Goal: Navigation & Orientation: Understand site structure

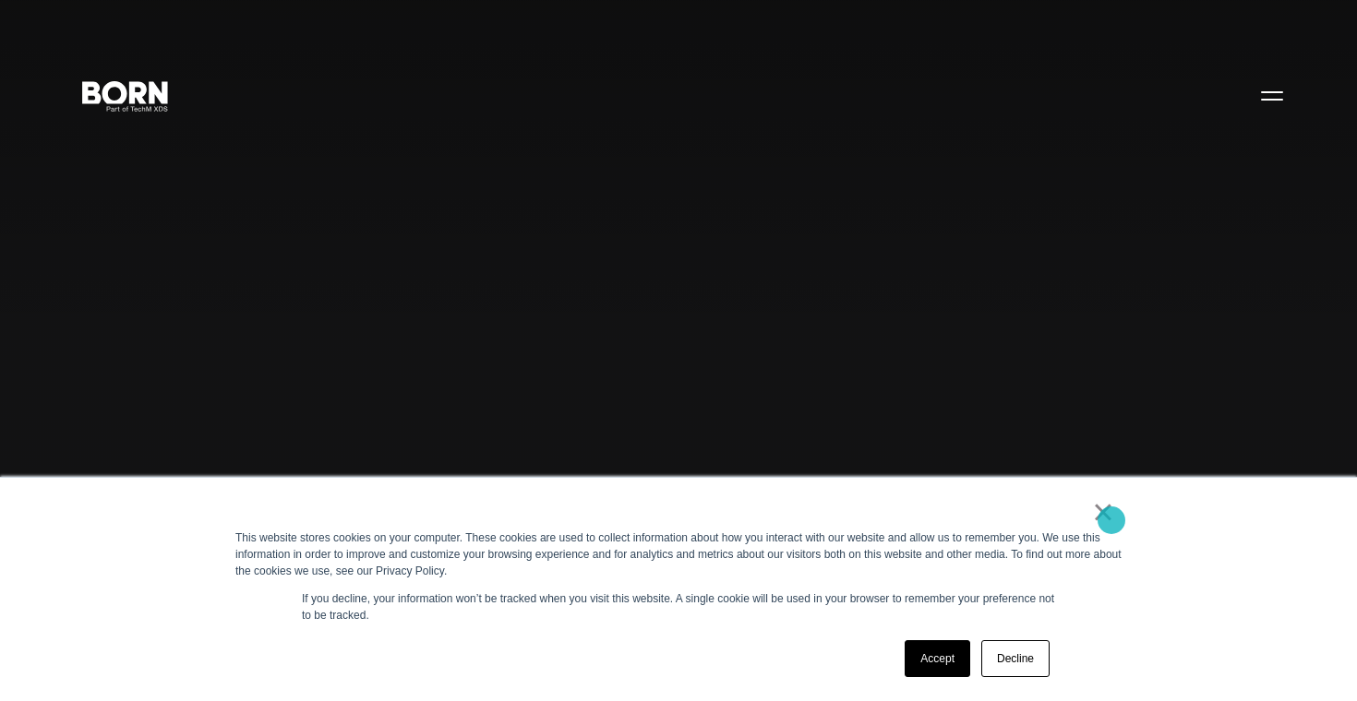
click at [1107, 520] on link "×" at bounding box center [1103, 512] width 22 height 17
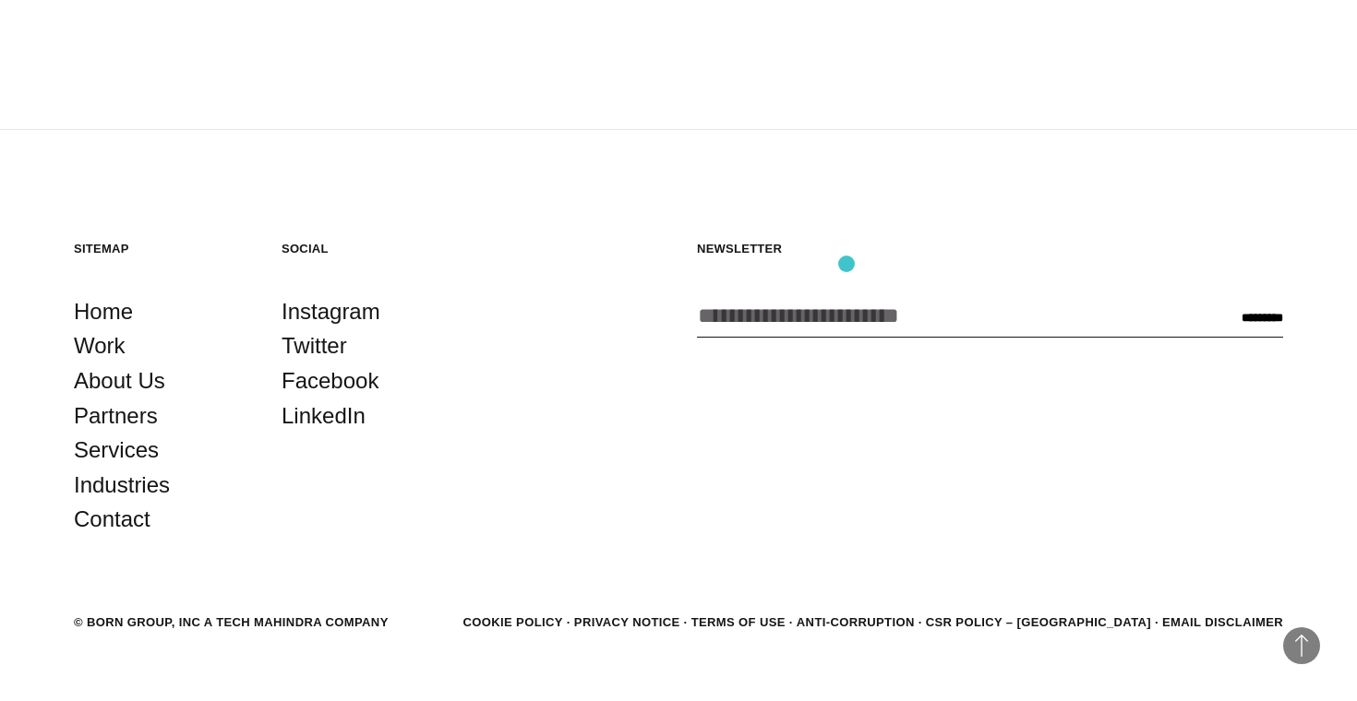
scroll to position [5138, 0]
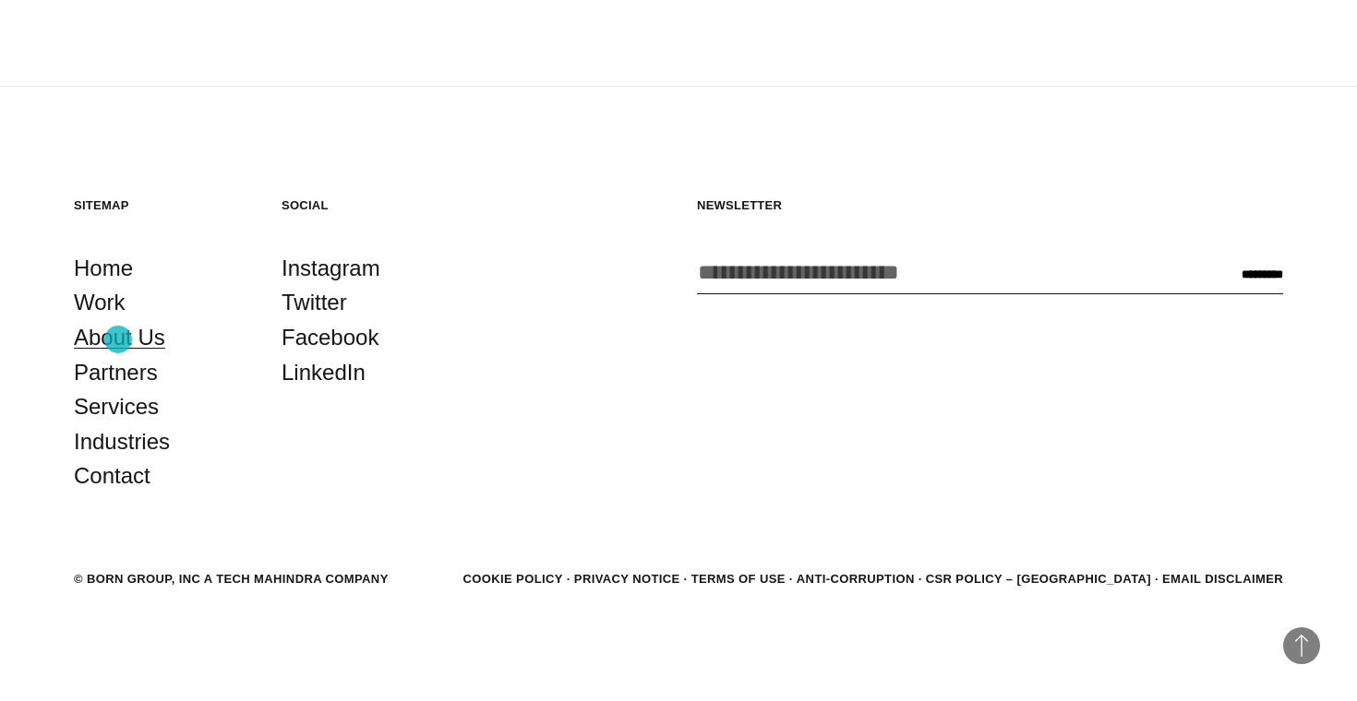
click at [118, 340] on link "About Us" at bounding box center [119, 337] width 91 height 35
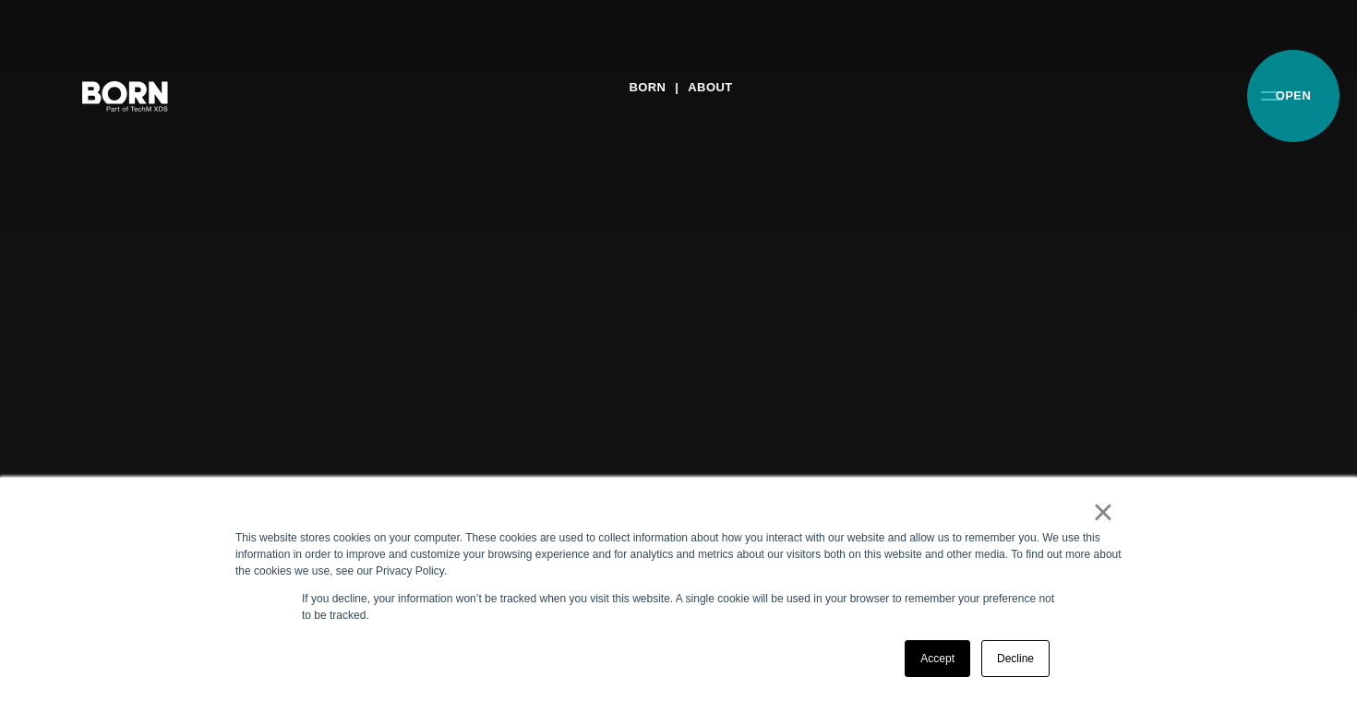
click at [1293, 96] on button "Primary Menu" at bounding box center [1272, 95] width 44 height 39
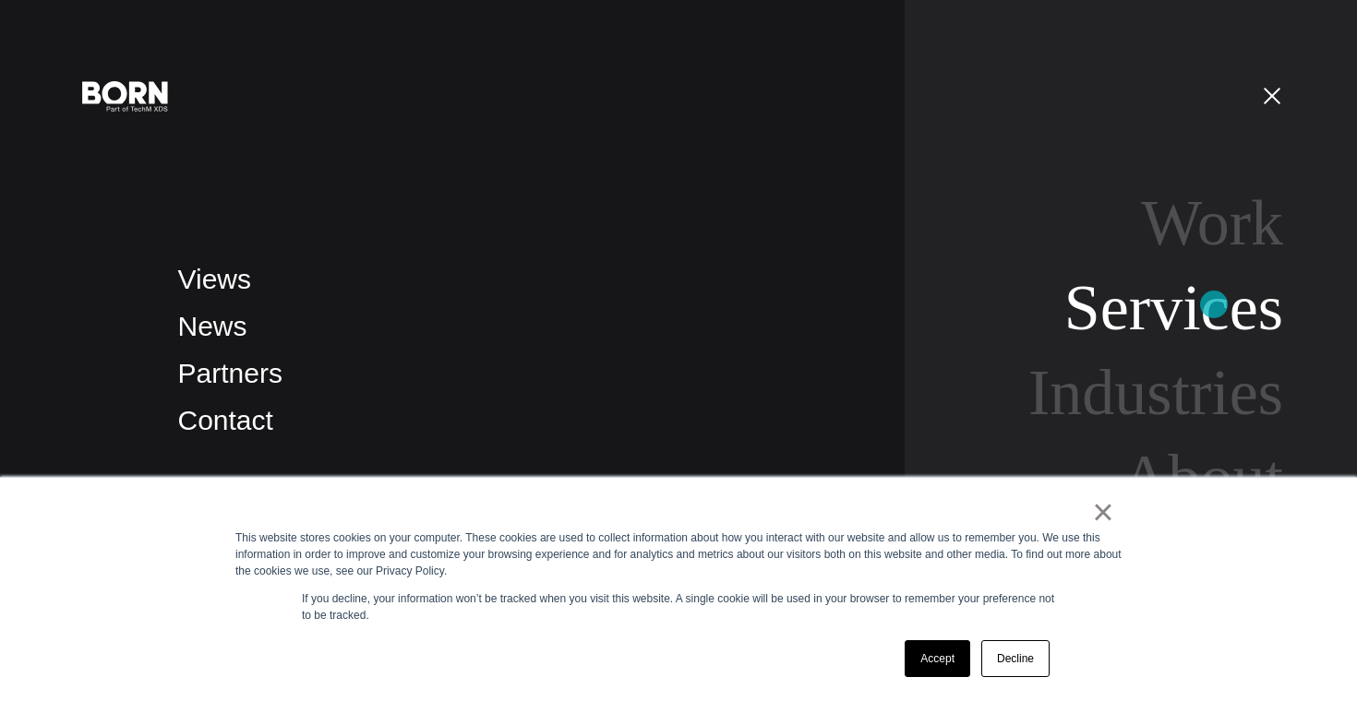
click at [1214, 305] on link "Services" at bounding box center [1173, 307] width 219 height 71
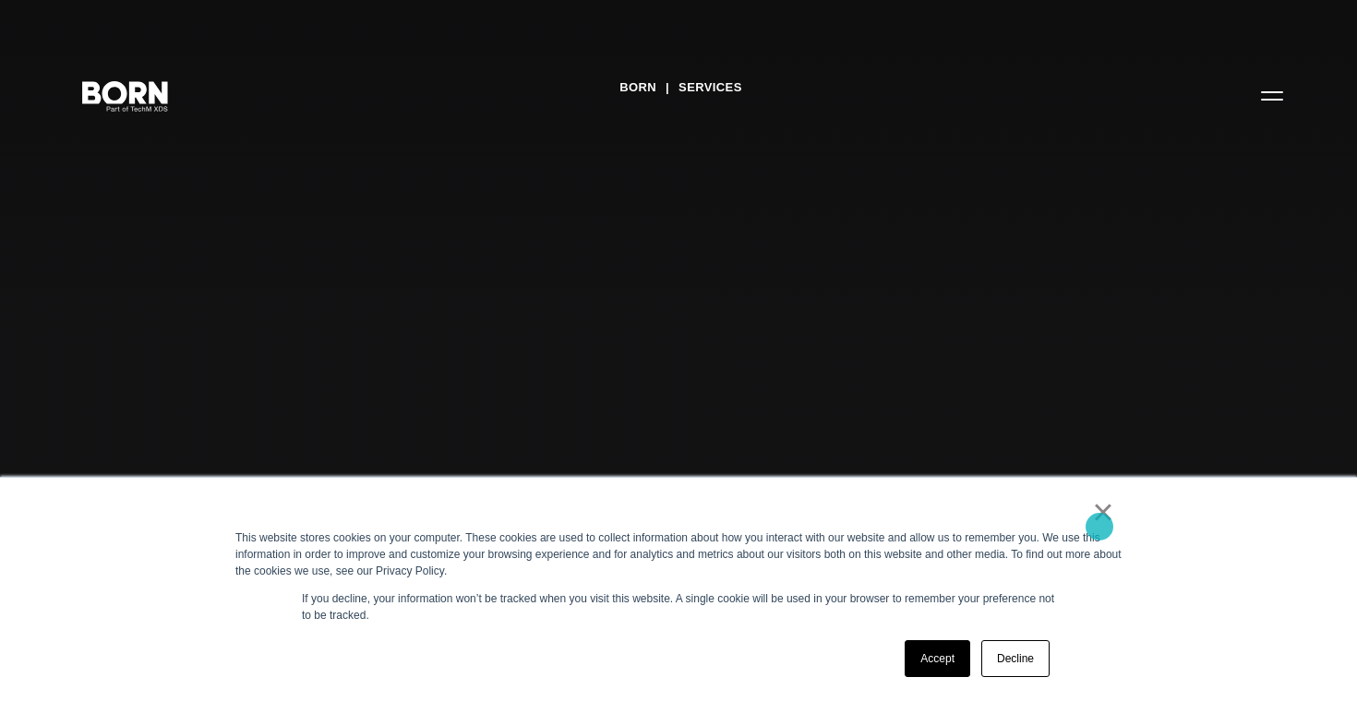
click at [1099, 520] on link "×" at bounding box center [1103, 512] width 22 height 17
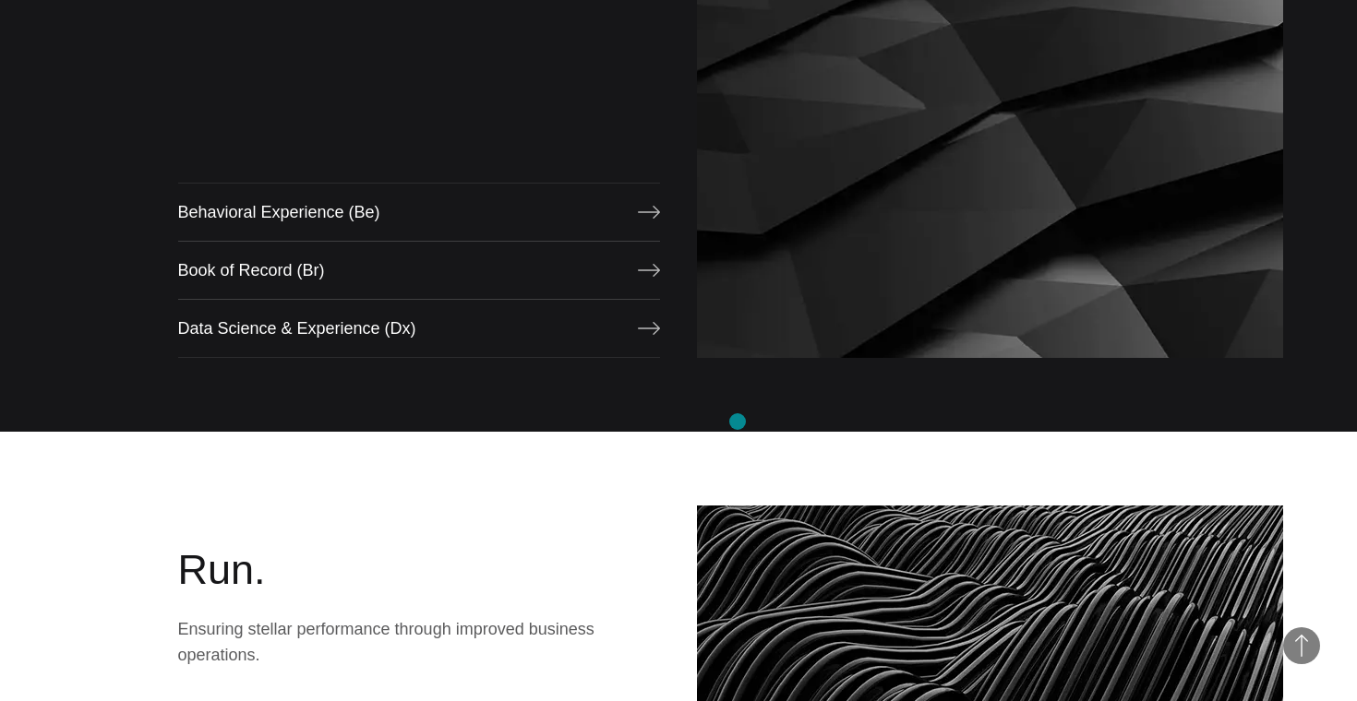
scroll to position [3874, 0]
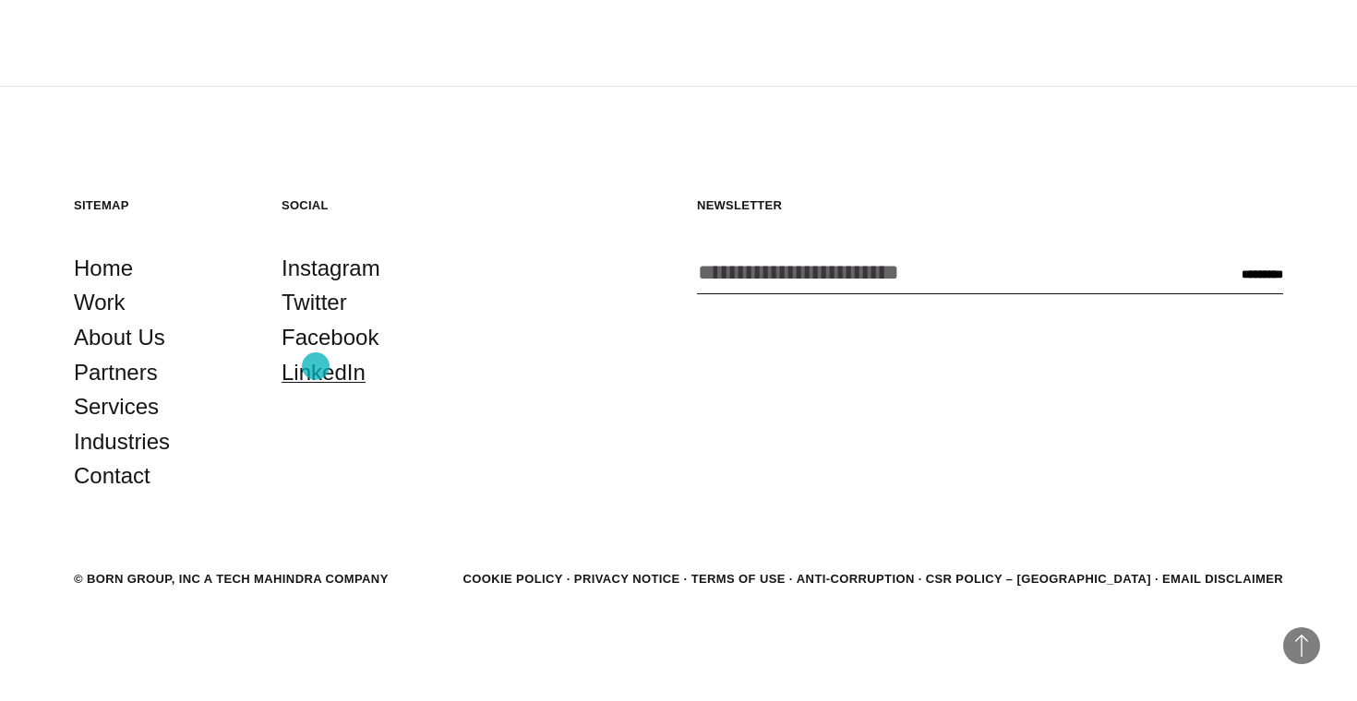
click at [316, 366] on link "LinkedIn" at bounding box center [323, 372] width 84 height 35
